Goal: Task Accomplishment & Management: Use online tool/utility

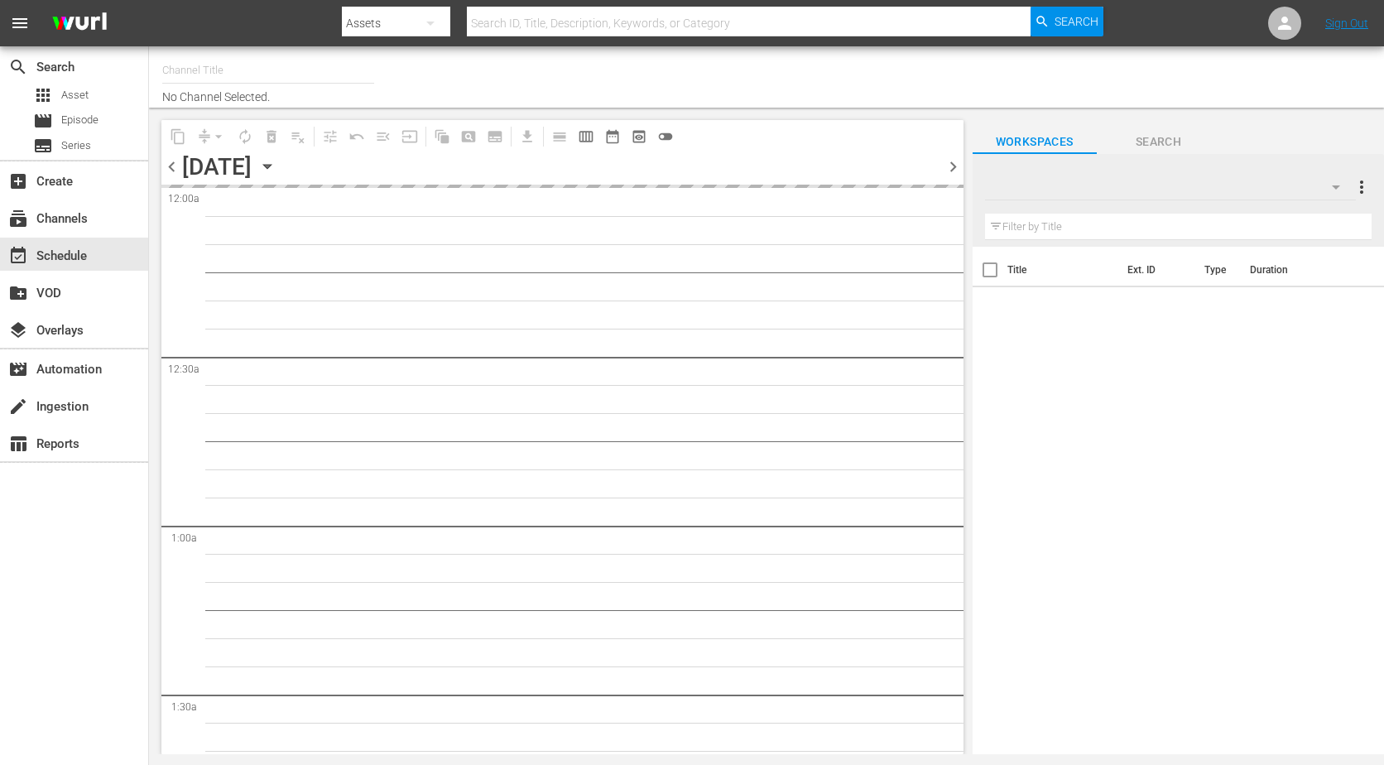
type input "The Film Detective (1847)"
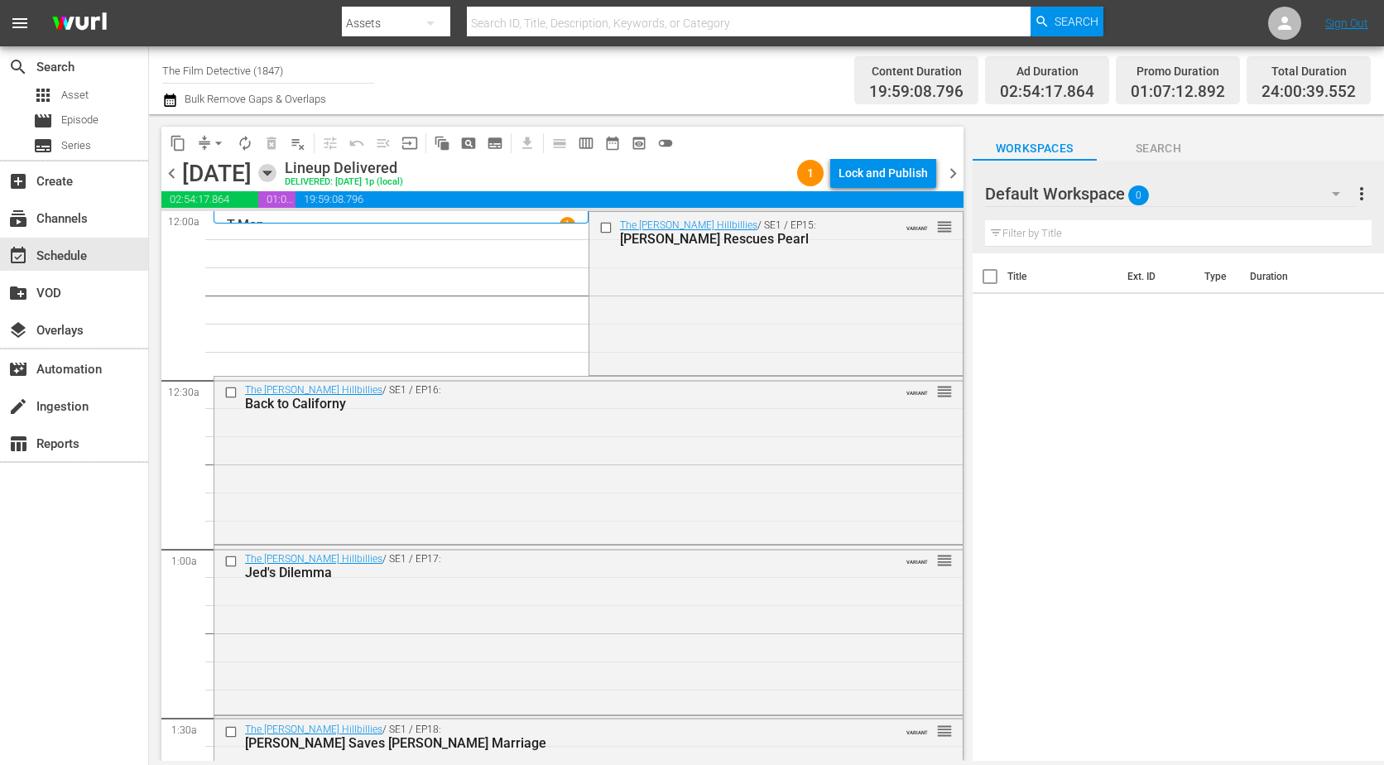
click at [276, 174] on icon "button" at bounding box center [267, 173] width 18 height 18
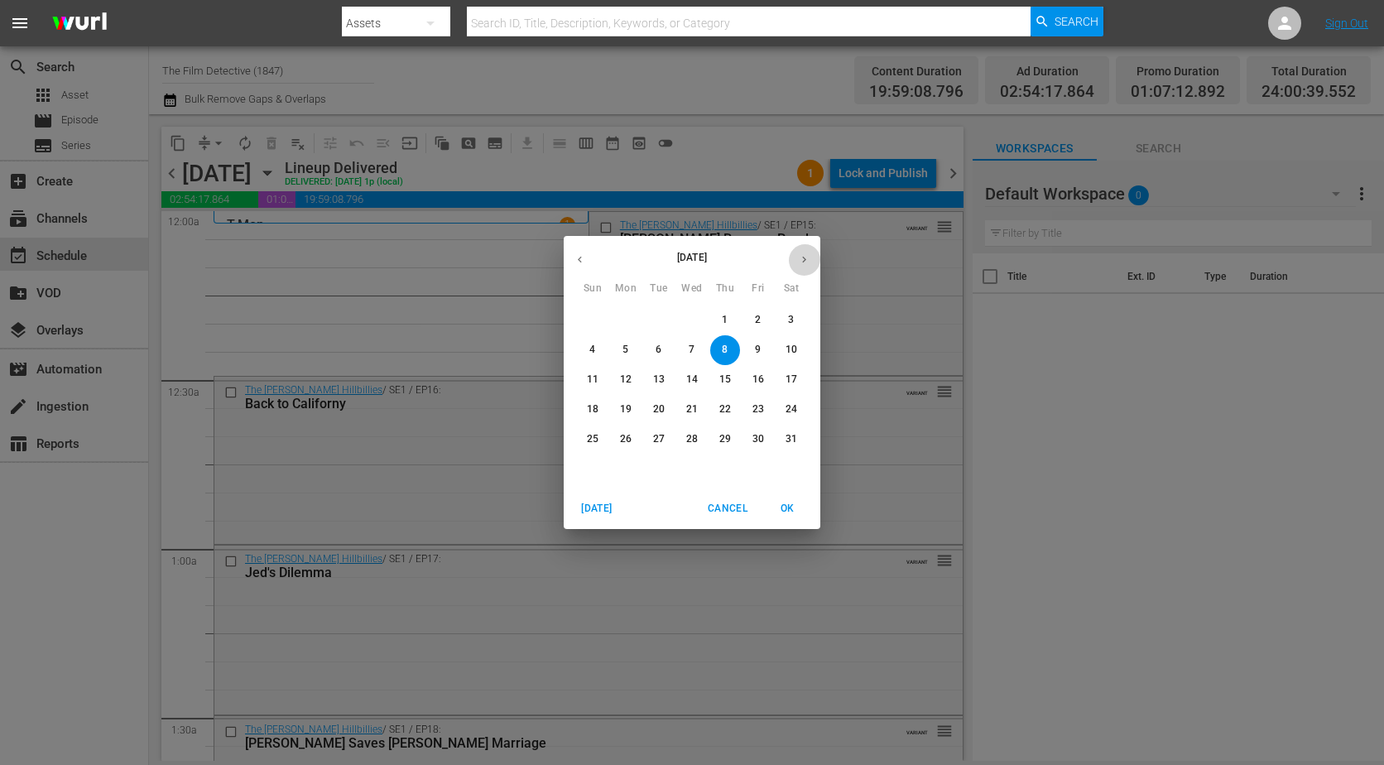
click at [798, 252] on button "button" at bounding box center [804, 259] width 32 height 32
click at [800, 252] on button "button" at bounding box center [804, 259] width 32 height 32
click at [801, 253] on icon "button" at bounding box center [804, 259] width 12 height 12
click at [802, 253] on icon "button" at bounding box center [804, 259] width 12 height 12
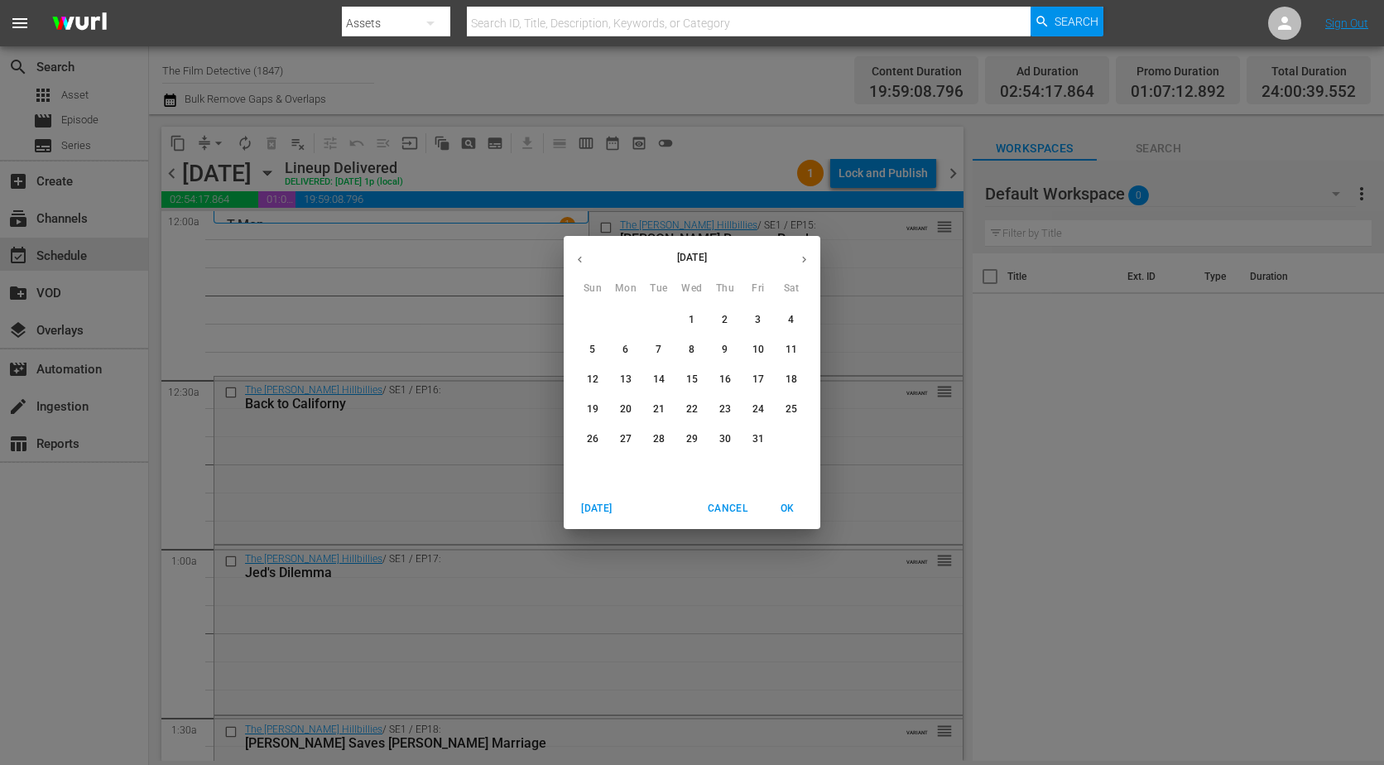
click at [697, 320] on span "1" at bounding box center [692, 320] width 30 height 14
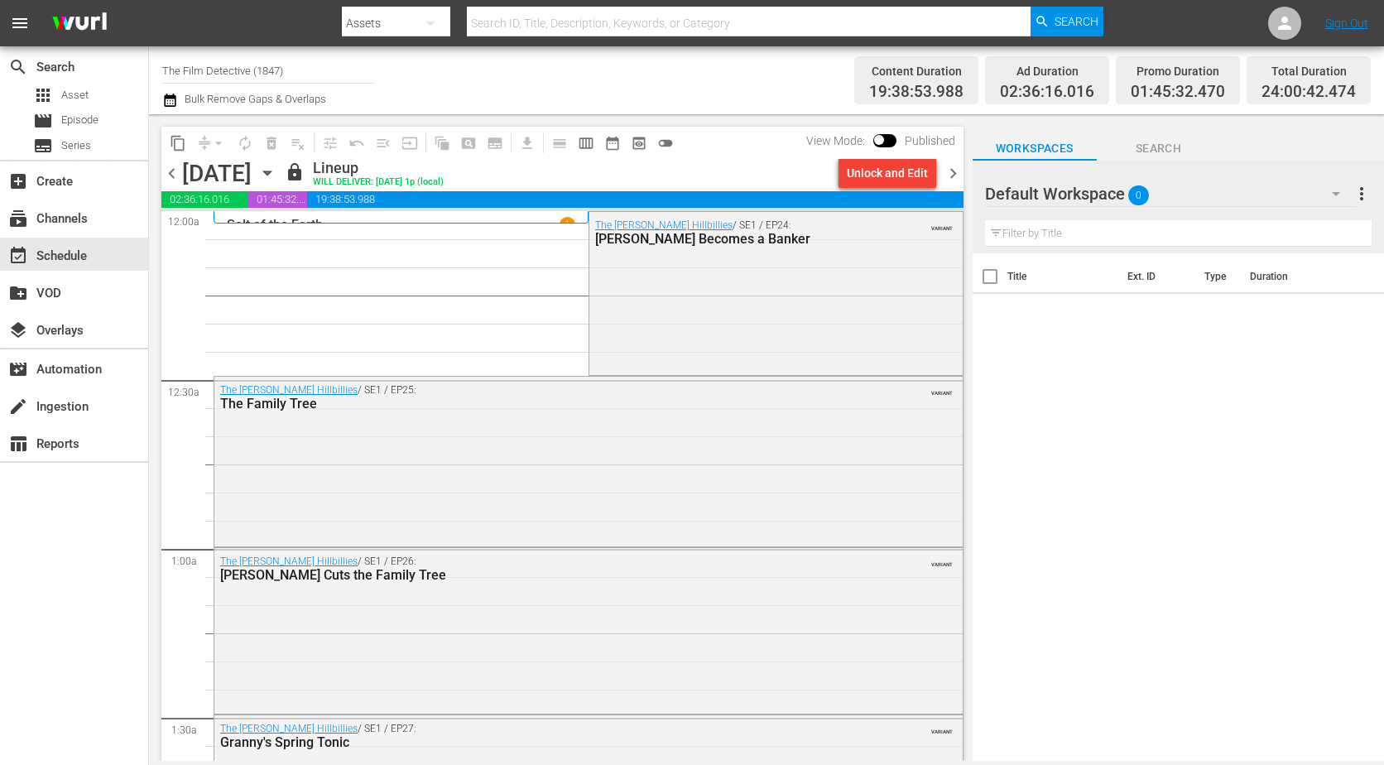
click at [954, 180] on span "chevron_right" at bounding box center [953, 173] width 21 height 21
